Goal: Information Seeking & Learning: Learn about a topic

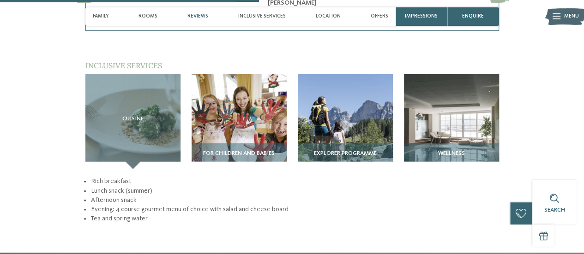
scroll to position [1016, 0]
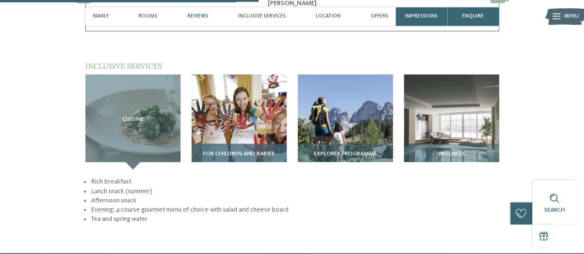
click at [239, 107] on img at bounding box center [239, 122] width 95 height 95
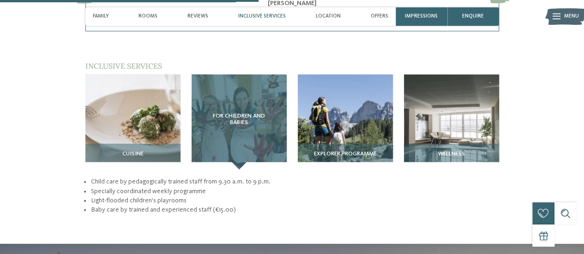
click at [221, 111] on div "For children and babies" at bounding box center [239, 122] width 95 height 95
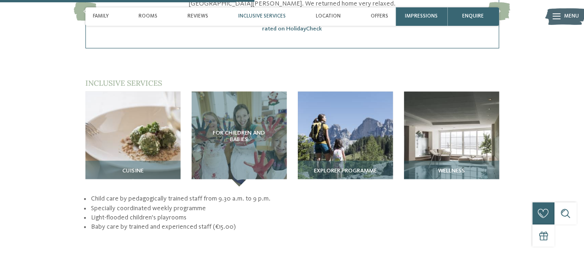
scroll to position [1000, 0]
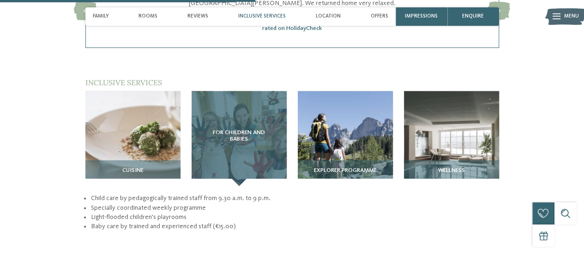
click at [242, 130] on span "For children and babies" at bounding box center [239, 136] width 66 height 13
click at [234, 130] on span "For children and babies" at bounding box center [239, 136] width 66 height 13
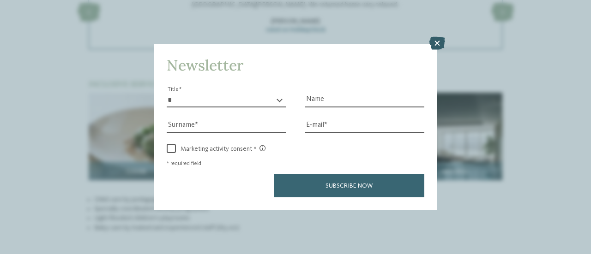
click at [440, 41] on icon at bounding box center [437, 43] width 16 height 13
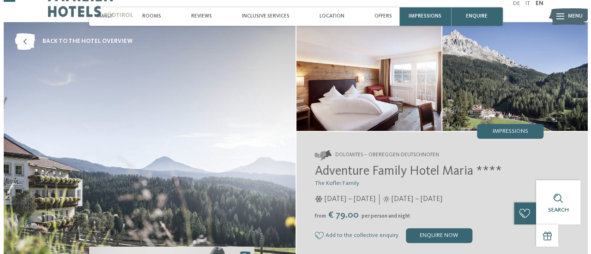
scroll to position [0, 0]
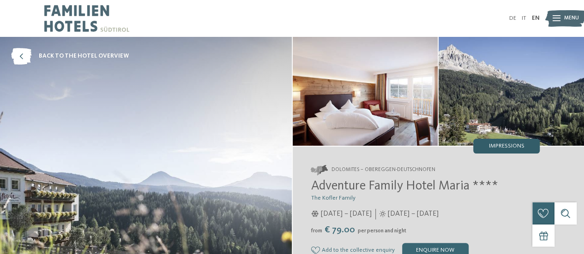
click at [505, 143] on div "Impressions" at bounding box center [506, 146] width 66 height 15
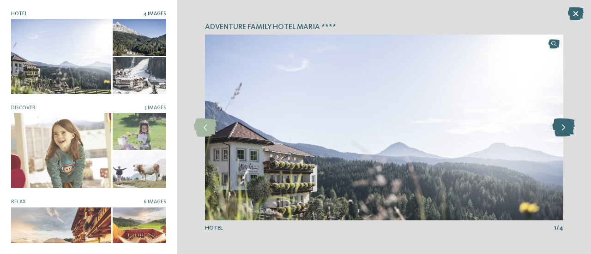
click at [564, 129] on icon at bounding box center [563, 128] width 23 height 18
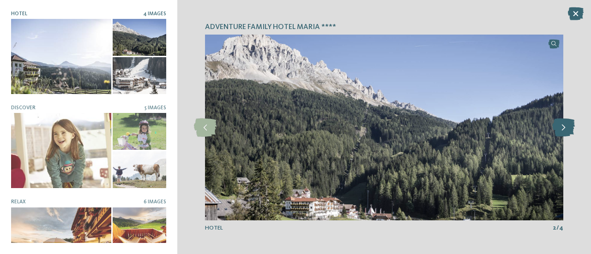
click at [564, 129] on icon at bounding box center [563, 128] width 23 height 18
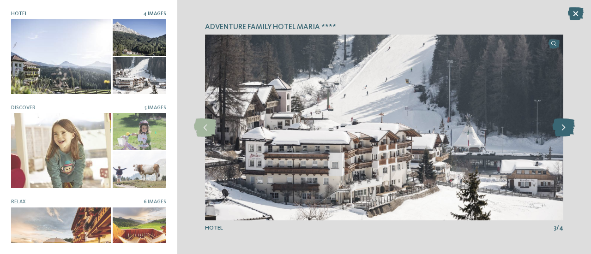
click at [564, 129] on icon at bounding box center [563, 128] width 23 height 18
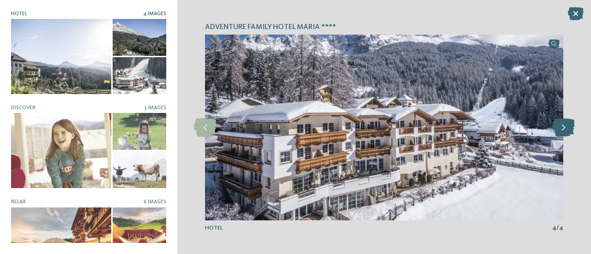
click at [564, 129] on icon at bounding box center [563, 128] width 23 height 18
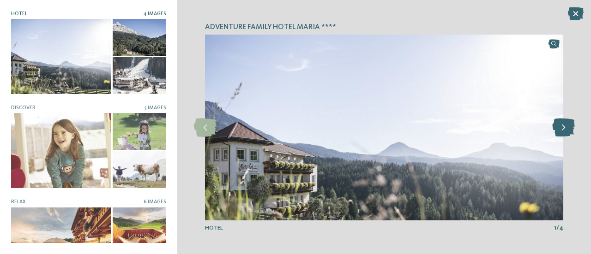
click at [564, 129] on icon at bounding box center [563, 128] width 23 height 18
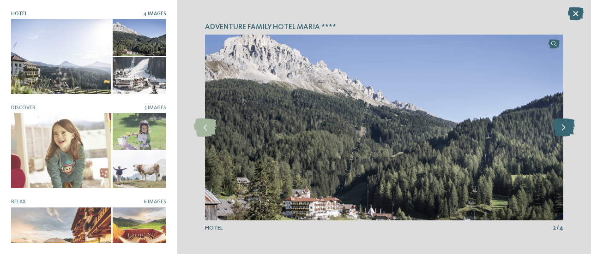
click at [564, 129] on icon at bounding box center [563, 128] width 23 height 18
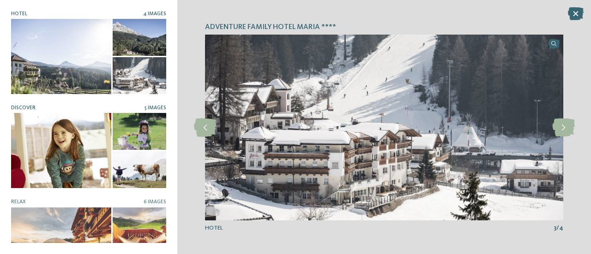
click at [71, 145] on div at bounding box center [61, 150] width 100 height 75
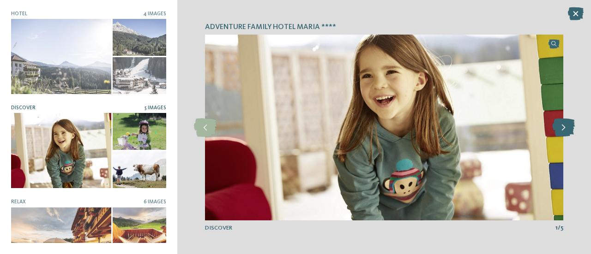
click at [558, 129] on icon at bounding box center [563, 128] width 23 height 18
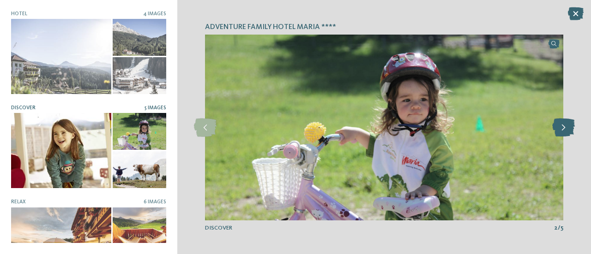
click at [558, 129] on icon at bounding box center [563, 128] width 23 height 18
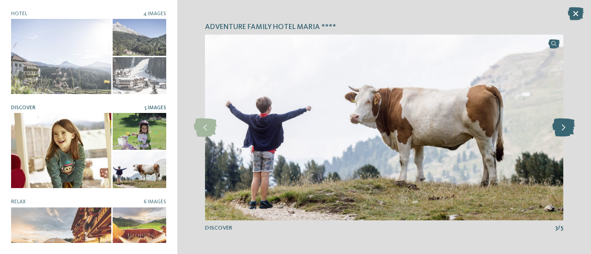
click at [558, 129] on icon at bounding box center [563, 128] width 23 height 18
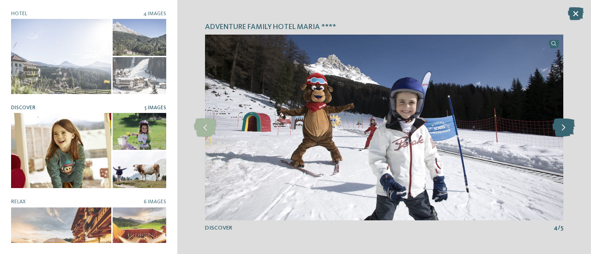
click at [558, 129] on icon at bounding box center [563, 128] width 23 height 18
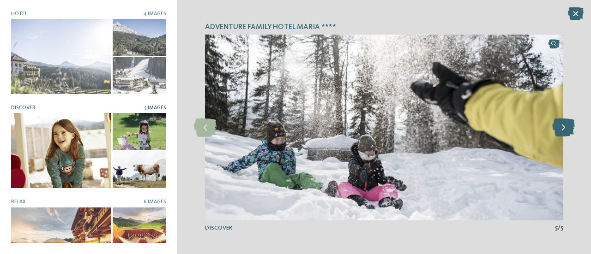
click at [558, 129] on icon at bounding box center [563, 128] width 23 height 18
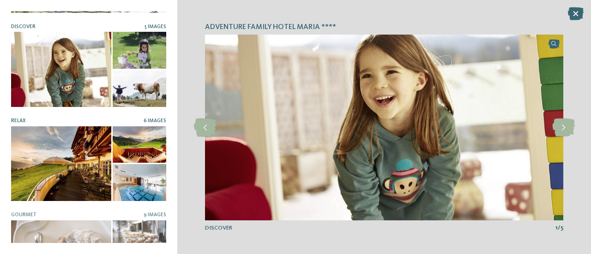
scroll to position [82, 0]
click at [78, 162] on div at bounding box center [61, 163] width 100 height 75
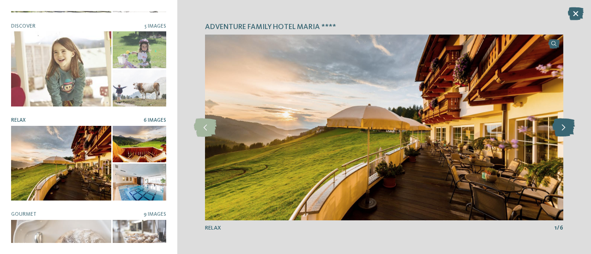
click at [558, 130] on icon at bounding box center [563, 128] width 23 height 18
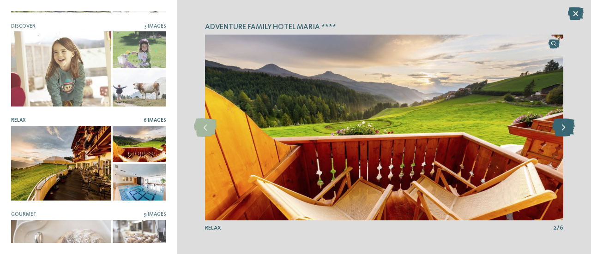
click at [558, 130] on icon at bounding box center [563, 128] width 23 height 18
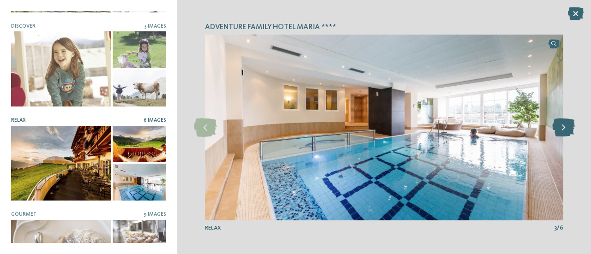
click at [558, 130] on icon at bounding box center [563, 128] width 23 height 18
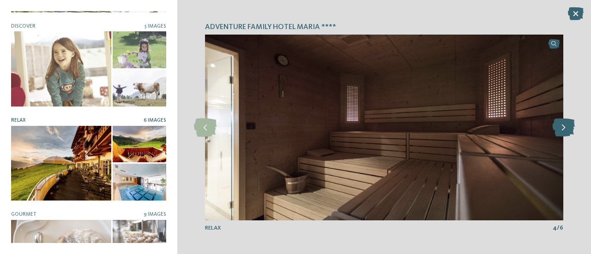
click at [558, 130] on icon at bounding box center [563, 128] width 23 height 18
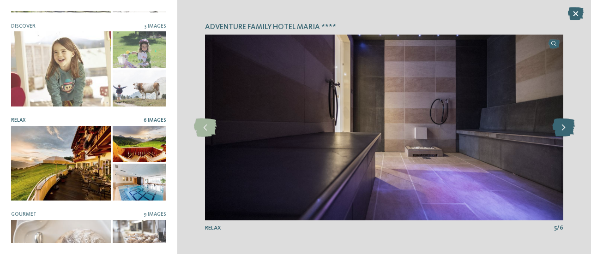
click at [558, 130] on icon at bounding box center [563, 128] width 23 height 18
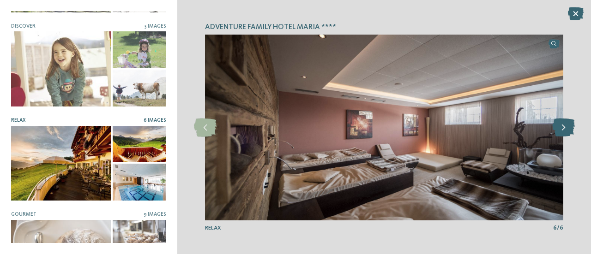
click at [558, 130] on icon at bounding box center [563, 128] width 23 height 18
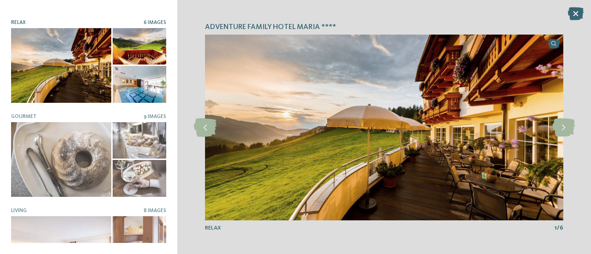
scroll to position [180, 0]
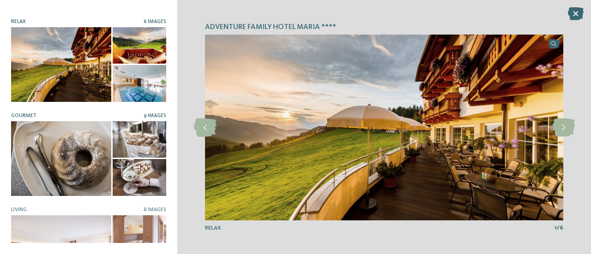
click at [77, 153] on div at bounding box center [61, 158] width 100 height 75
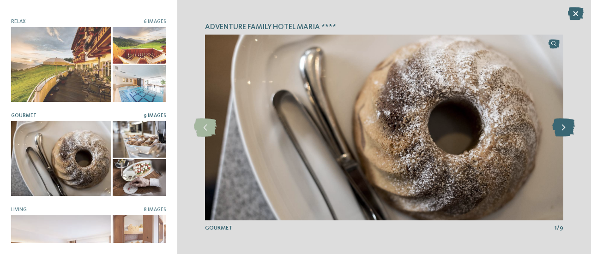
click at [560, 129] on icon at bounding box center [563, 128] width 23 height 18
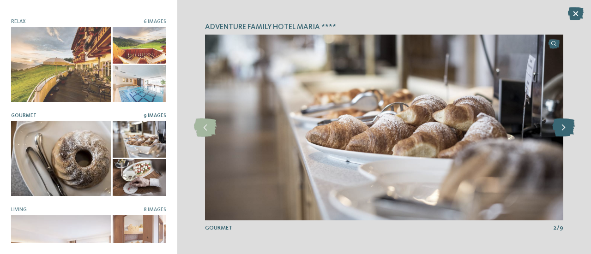
click at [560, 129] on icon at bounding box center [563, 128] width 23 height 18
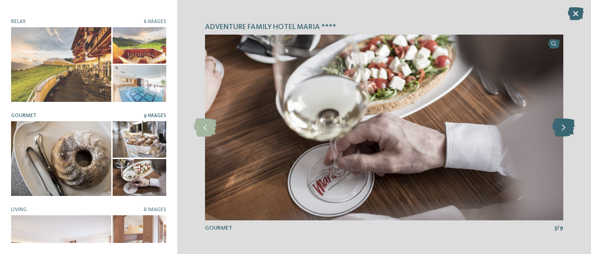
click at [560, 129] on icon at bounding box center [563, 128] width 23 height 18
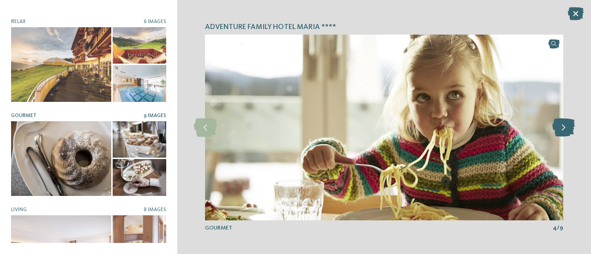
click at [560, 129] on icon at bounding box center [563, 128] width 23 height 18
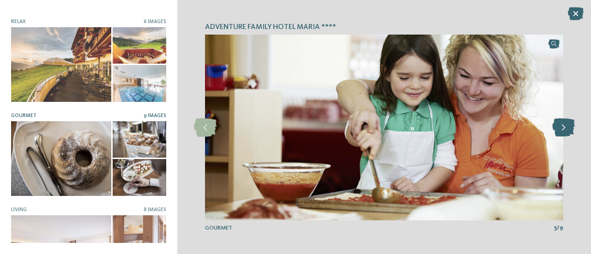
click at [560, 129] on icon at bounding box center [563, 128] width 23 height 18
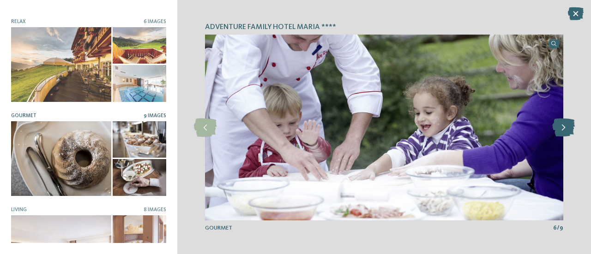
click at [560, 129] on icon at bounding box center [563, 128] width 23 height 18
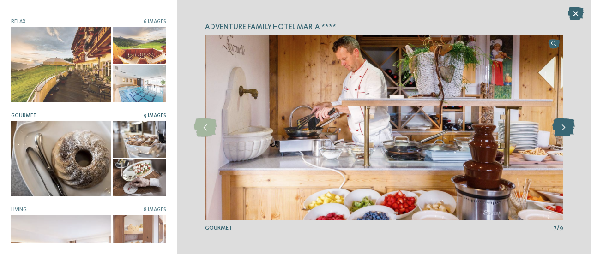
click at [560, 129] on icon at bounding box center [563, 128] width 23 height 18
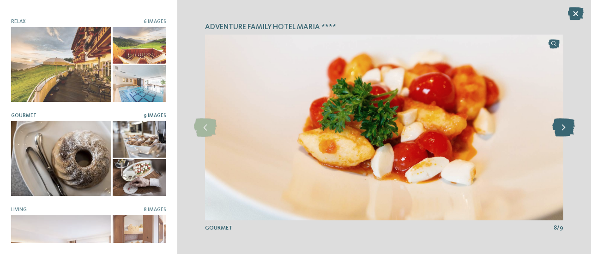
click at [560, 129] on icon at bounding box center [563, 128] width 23 height 18
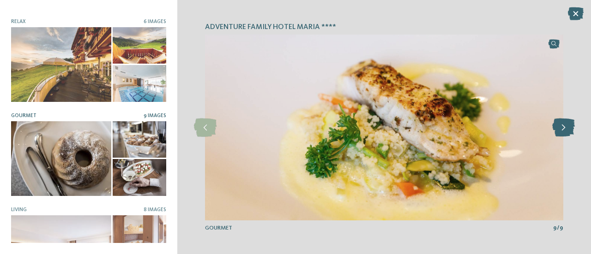
click at [560, 129] on icon at bounding box center [563, 128] width 23 height 18
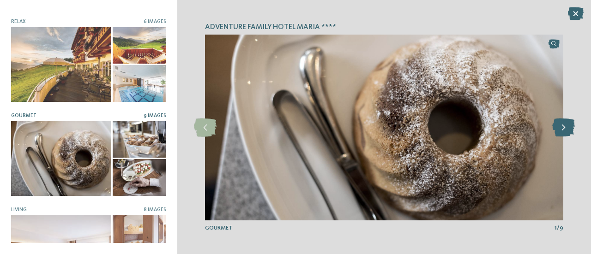
click at [560, 129] on icon at bounding box center [563, 128] width 23 height 18
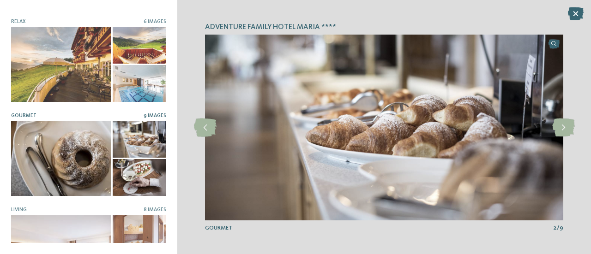
scroll to position [216, 0]
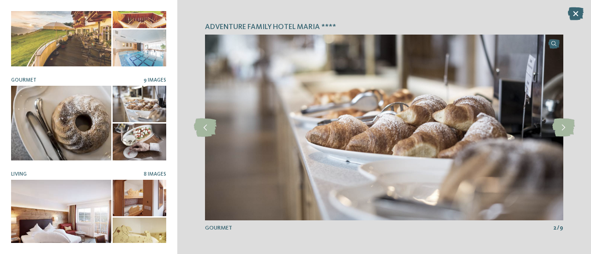
click at [85, 197] on div at bounding box center [61, 217] width 100 height 75
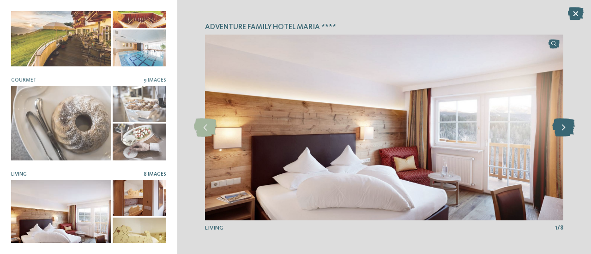
click at [560, 132] on icon at bounding box center [563, 128] width 23 height 18
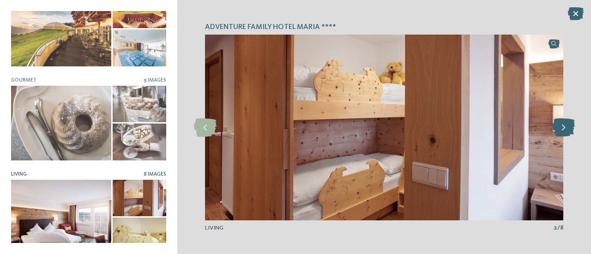
click at [560, 132] on icon at bounding box center [563, 128] width 23 height 18
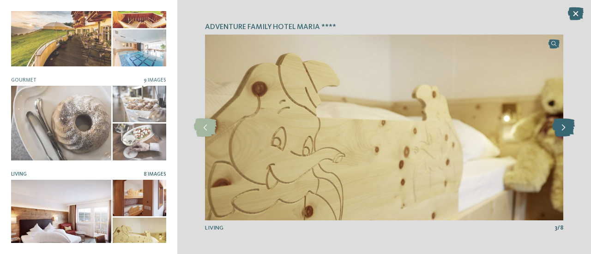
click at [560, 132] on icon at bounding box center [563, 128] width 23 height 18
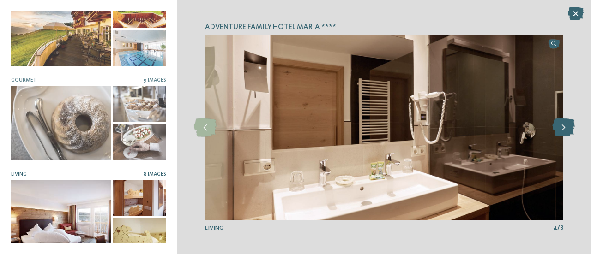
click at [560, 132] on icon at bounding box center [563, 128] width 23 height 18
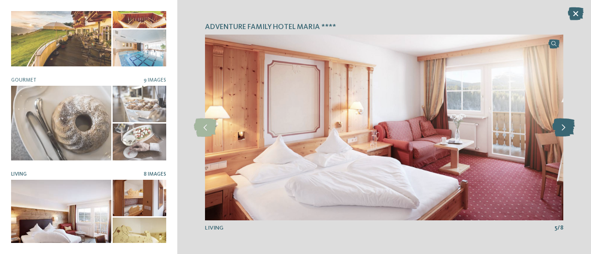
click at [560, 132] on icon at bounding box center [563, 128] width 23 height 18
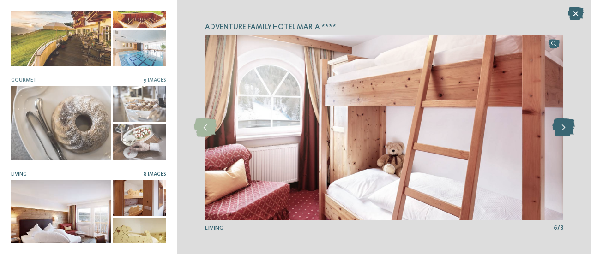
click at [560, 132] on icon at bounding box center [563, 128] width 23 height 18
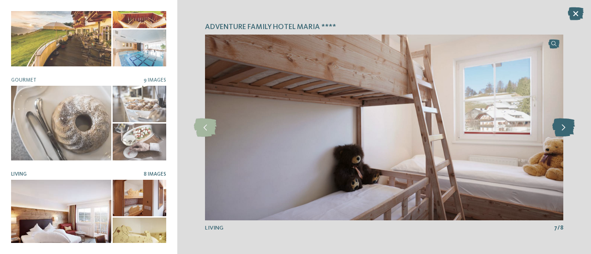
click at [560, 132] on icon at bounding box center [563, 128] width 23 height 18
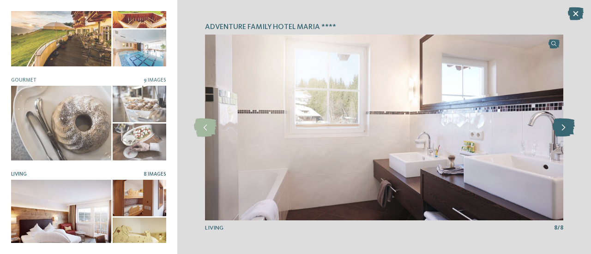
click at [560, 132] on icon at bounding box center [563, 128] width 23 height 18
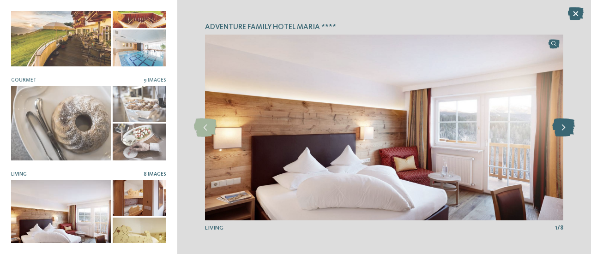
click at [560, 132] on icon at bounding box center [563, 128] width 23 height 18
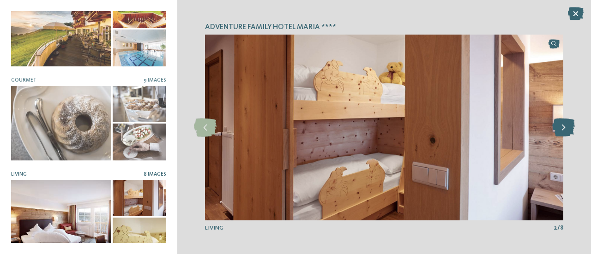
click at [560, 132] on icon at bounding box center [563, 128] width 23 height 18
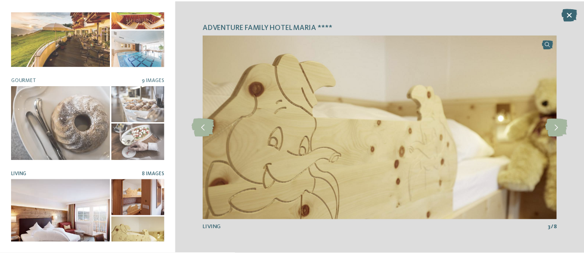
scroll to position [0, 0]
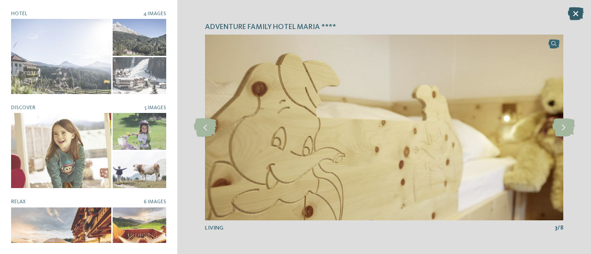
click at [577, 13] on icon at bounding box center [576, 13] width 16 height 13
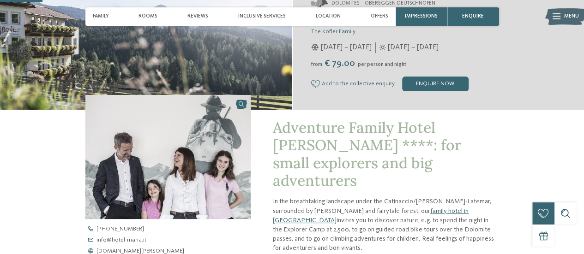
scroll to position [167, 0]
